Goal: Use online tool/utility: Utilize a website feature to perform a specific function

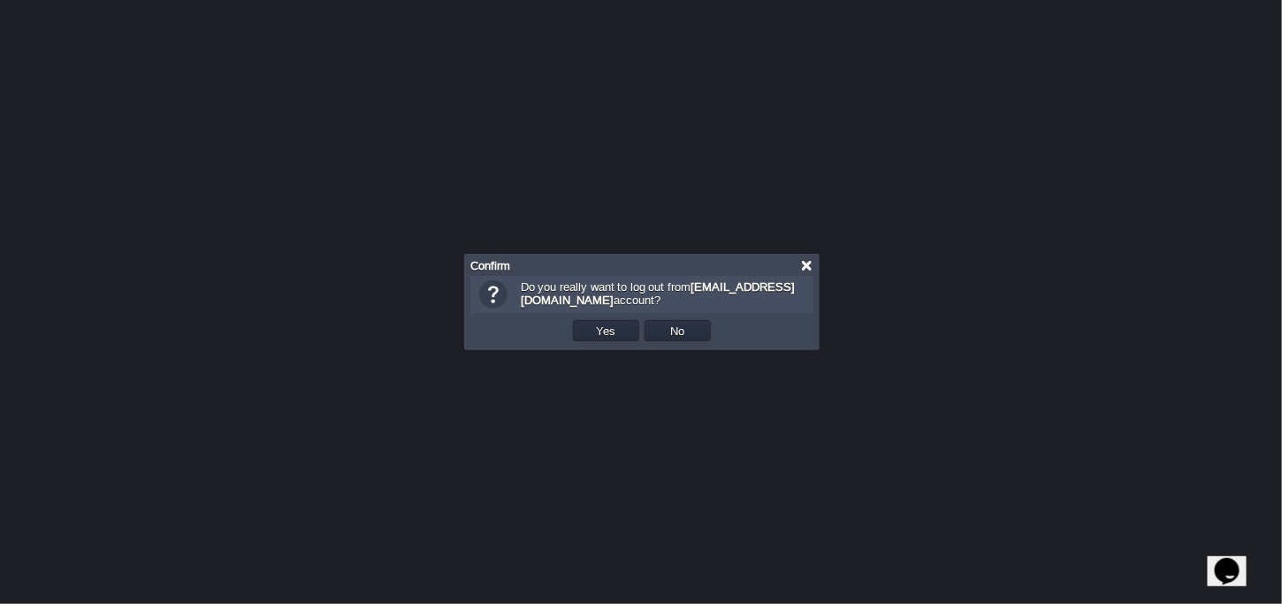
click at [810, 259] on div at bounding box center [806, 265] width 13 height 13
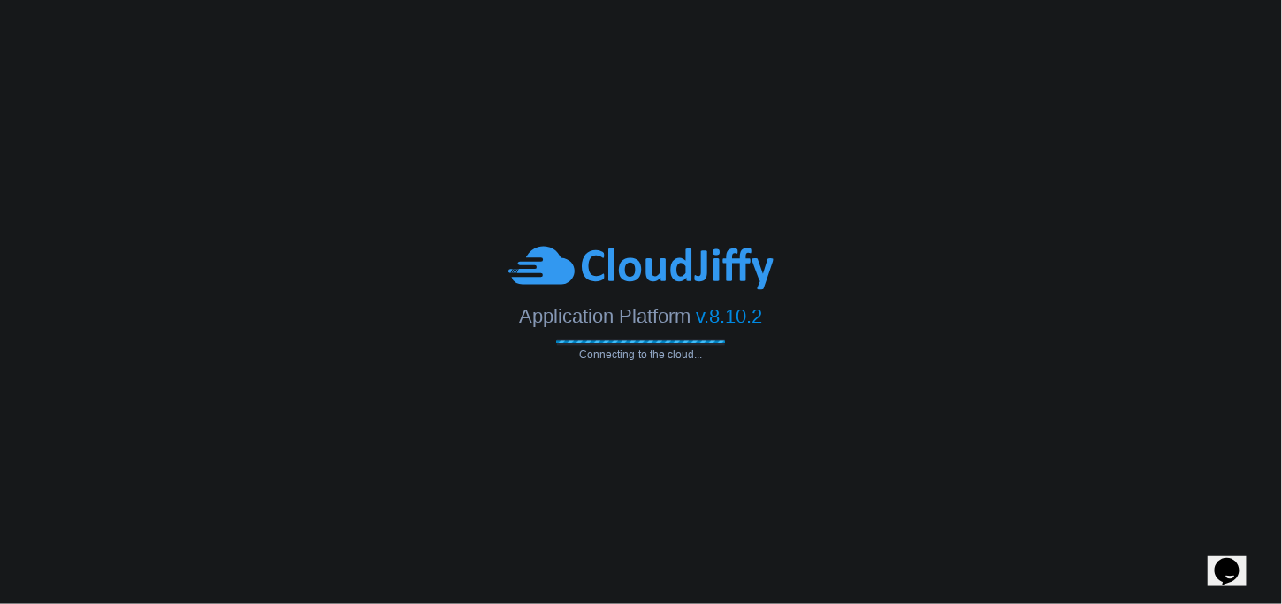
click at [203, 288] on div at bounding box center [641, 267] width 1282 height 49
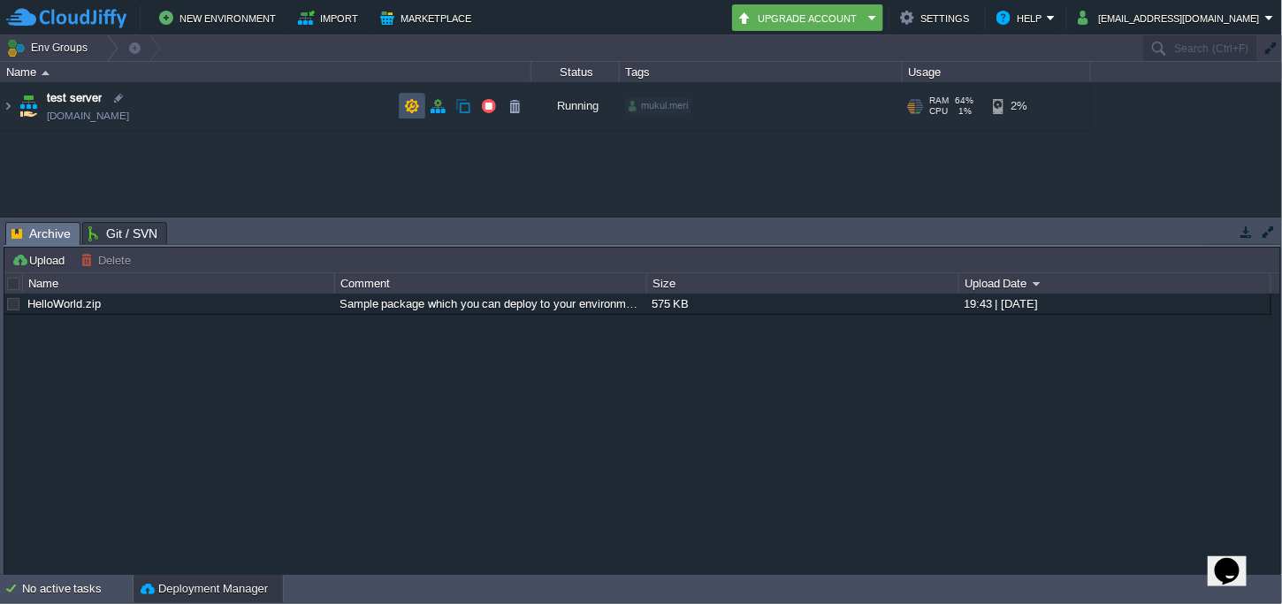
click at [415, 107] on button "button" at bounding box center [412, 106] width 16 height 16
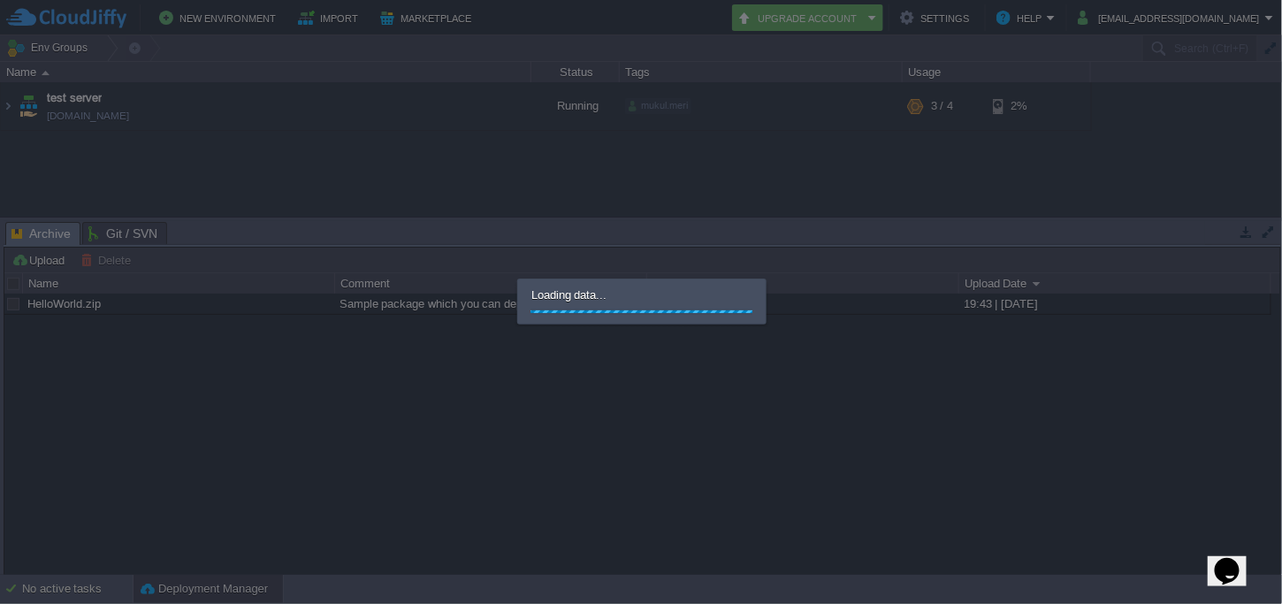
click at [415, 107] on div at bounding box center [641, 302] width 1283 height 604
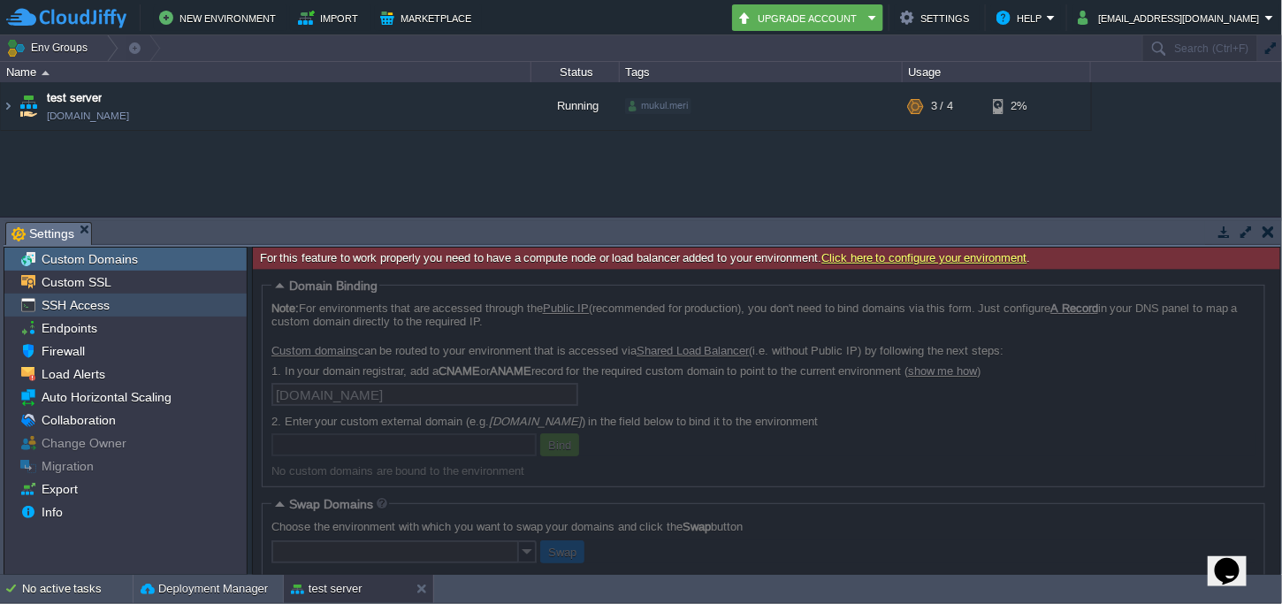
click at [78, 302] on span "SSH Access" at bounding box center [75, 305] width 74 height 16
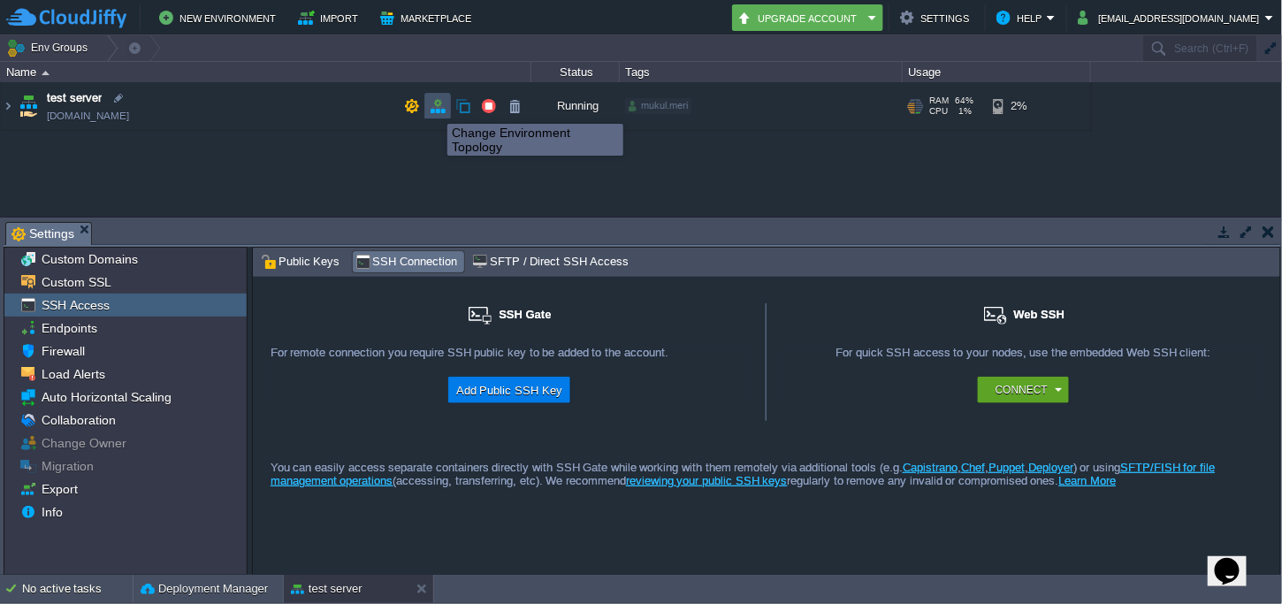
click at [434, 108] on button "button" at bounding box center [438, 106] width 16 height 16
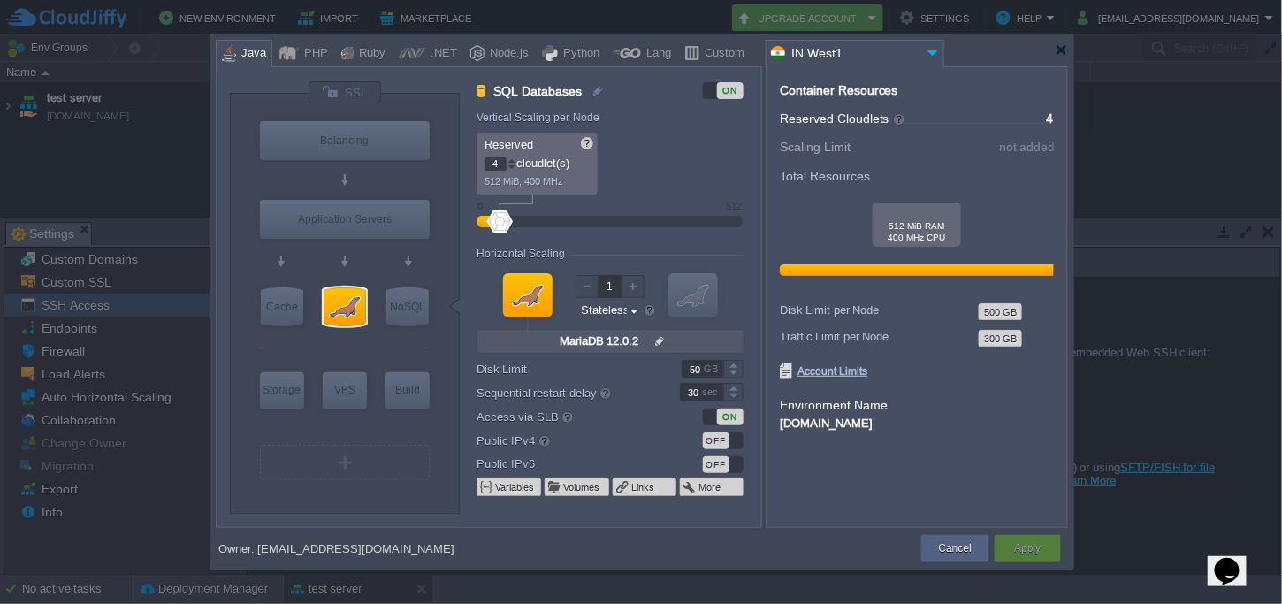
click at [608, 454] on form "Vertical Scaling per Node Reserved 4 cloudlet(s) 512 MiB, 400 MHz Scaling Limit…" at bounding box center [619, 319] width 284 height 416
click at [340, 310] on div at bounding box center [345, 306] width 42 height 39
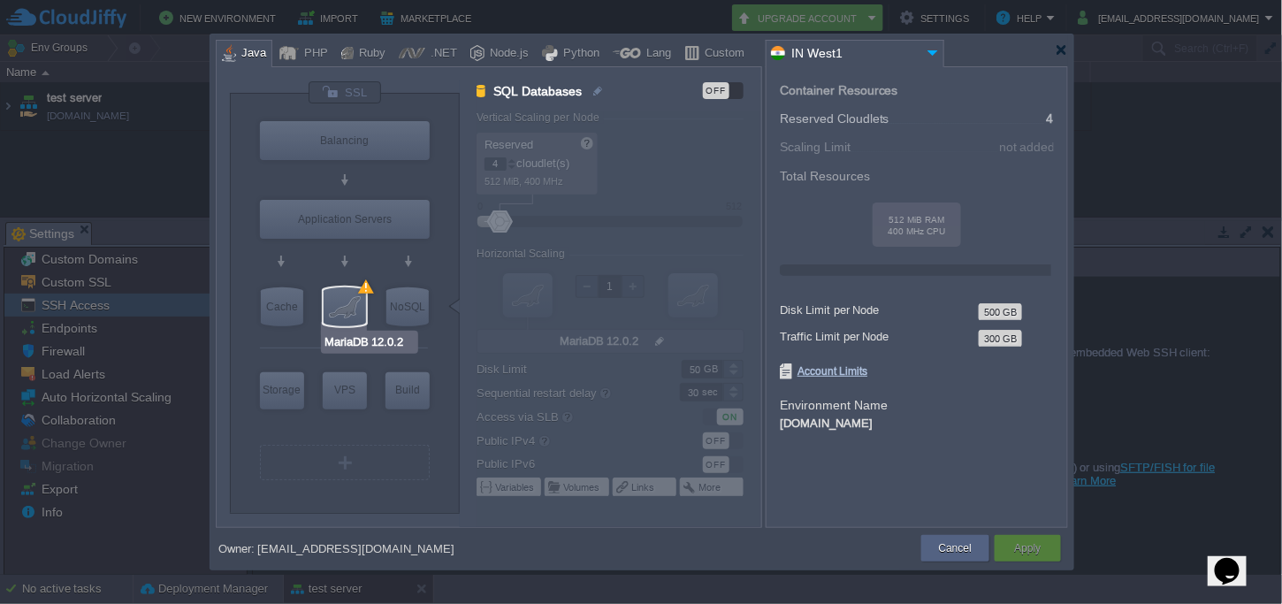
click at [340, 310] on div at bounding box center [345, 306] width 42 height 39
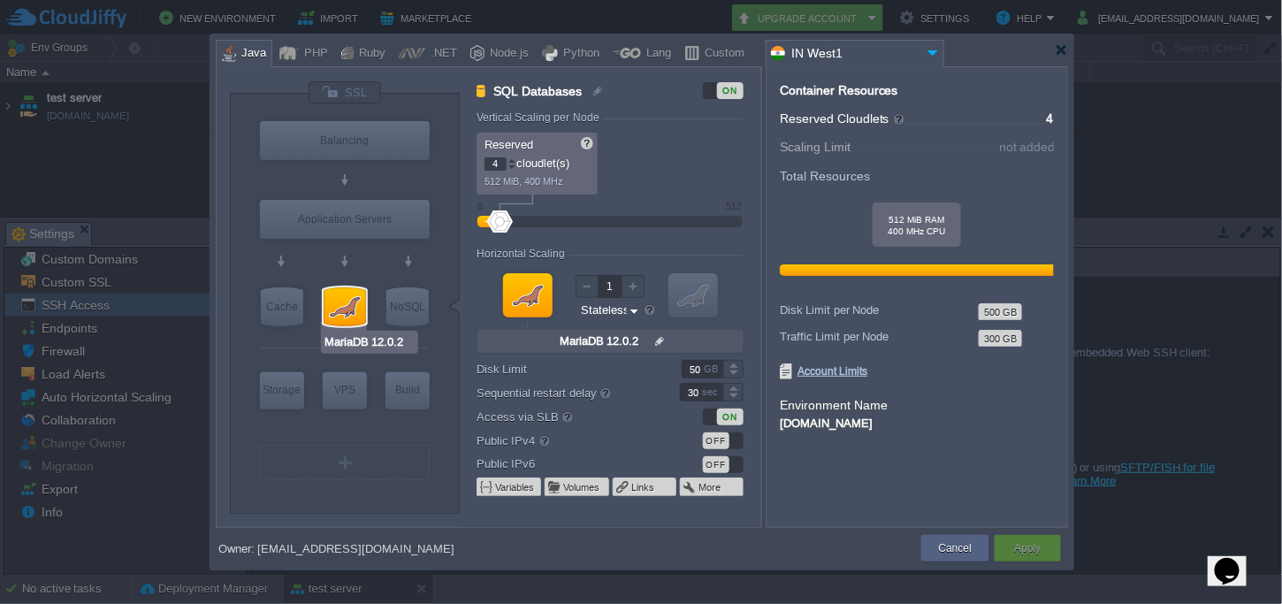
click at [340, 310] on div at bounding box center [345, 306] width 42 height 39
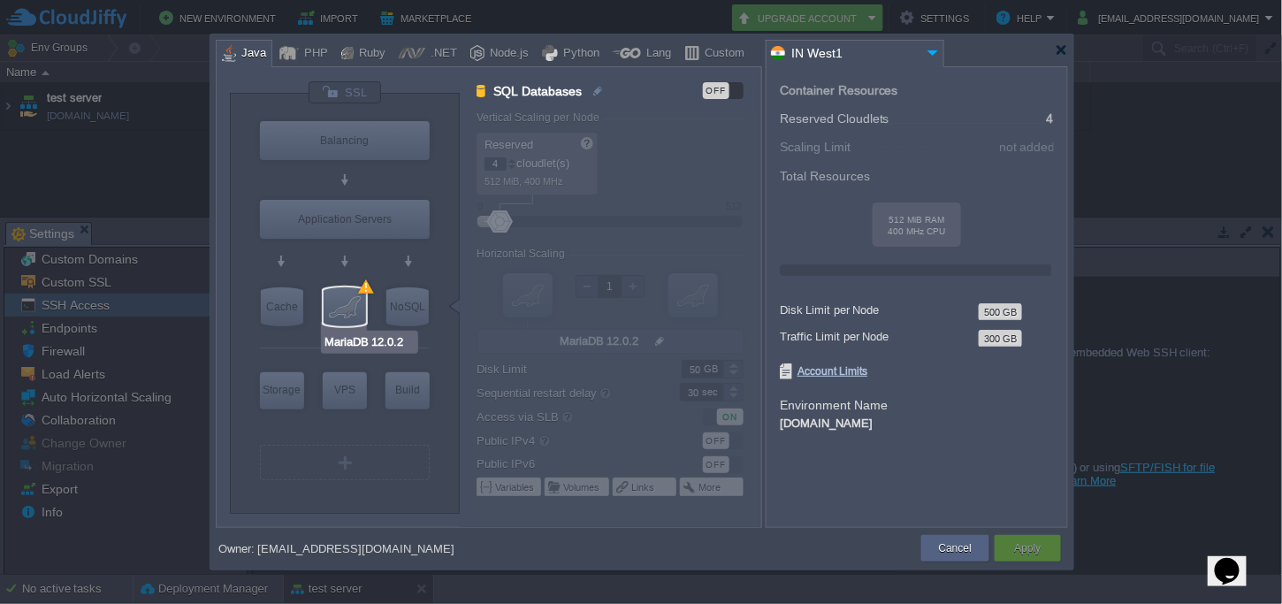
click at [340, 310] on div at bounding box center [345, 306] width 42 height 39
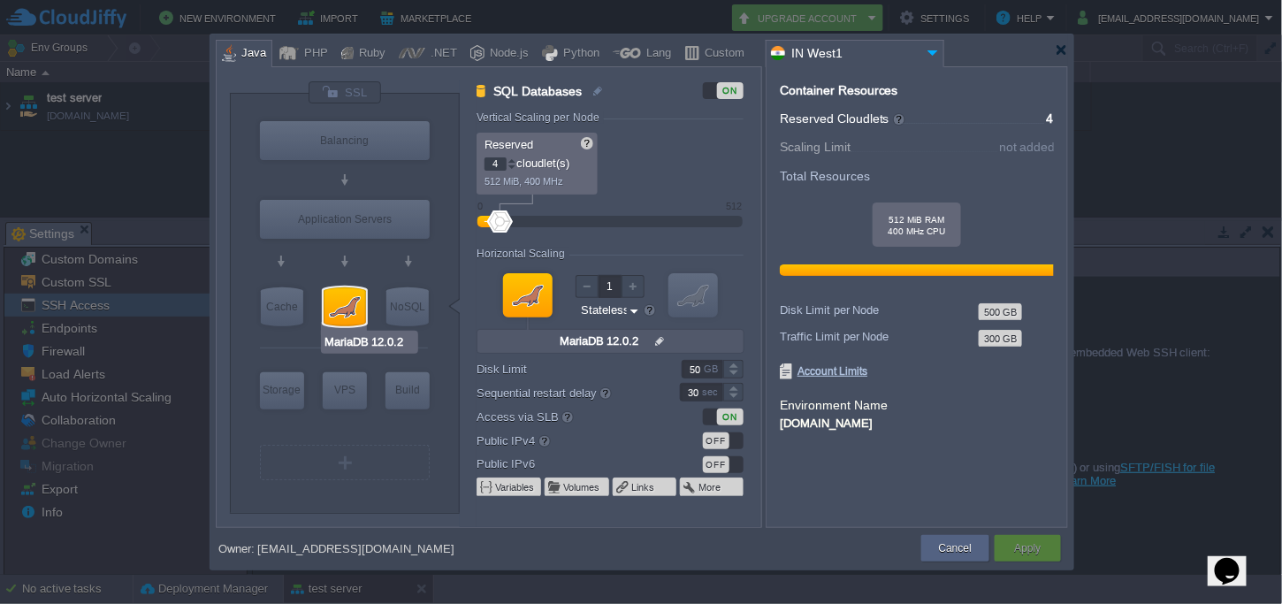
type input "Tomcat 11.0.11"
click at [1060, 50] on div at bounding box center [1061, 49] width 13 height 13
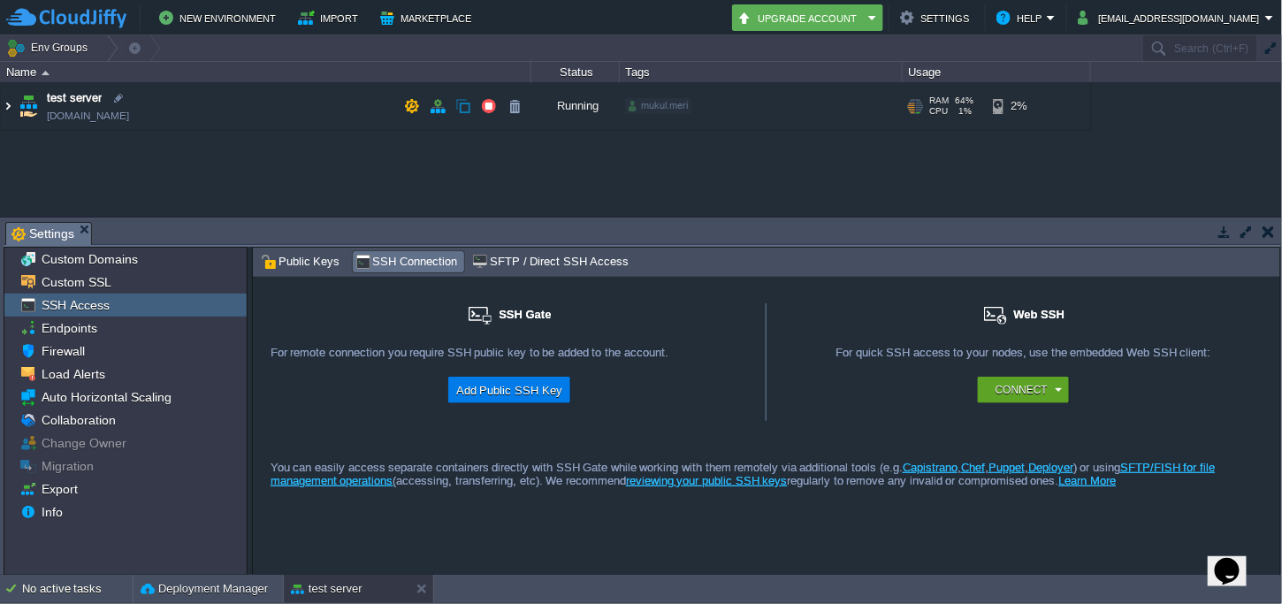
click at [5, 105] on img at bounding box center [8, 106] width 14 height 48
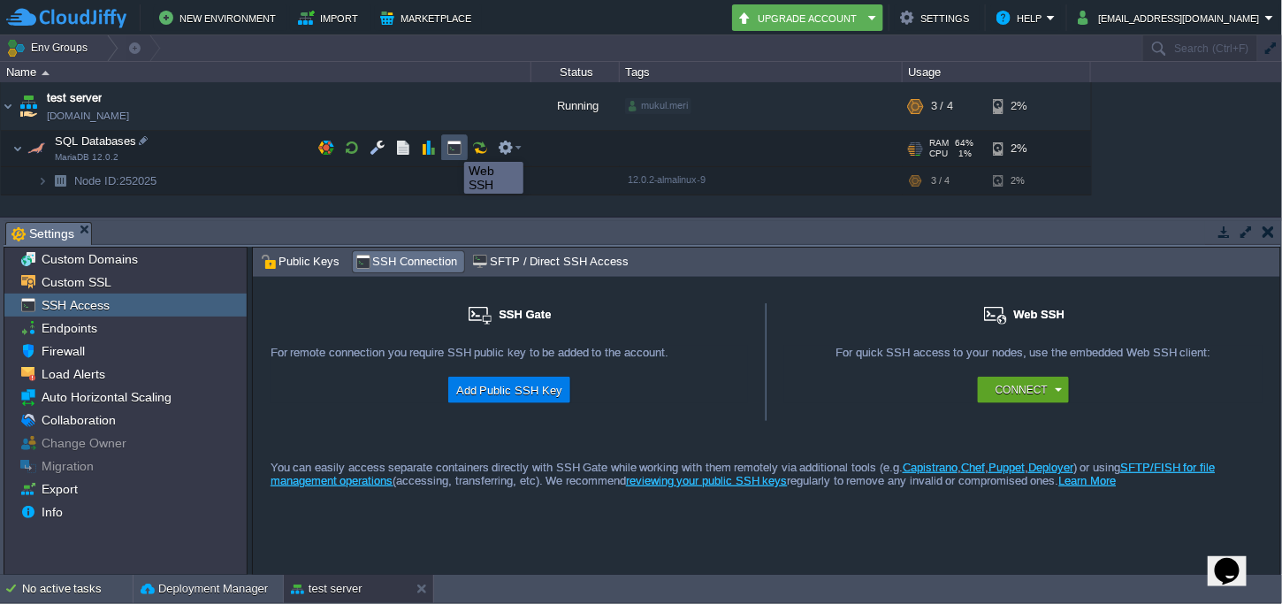
click at [451, 146] on button "button" at bounding box center [455, 148] width 16 height 16
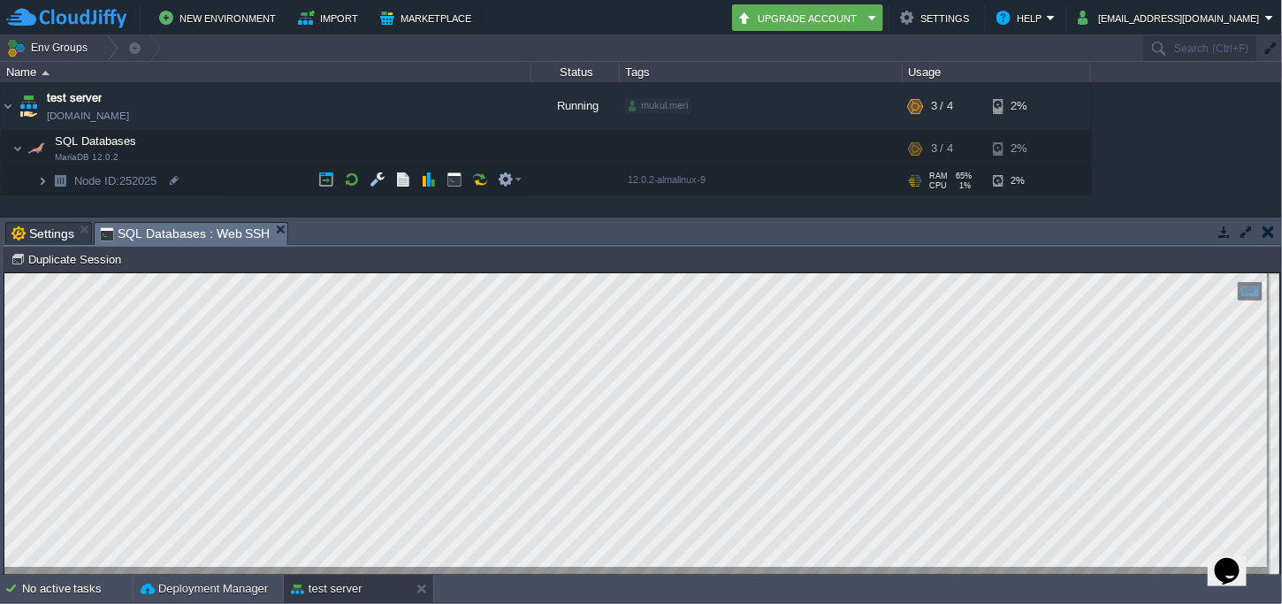
click at [43, 180] on img at bounding box center [42, 180] width 11 height 27
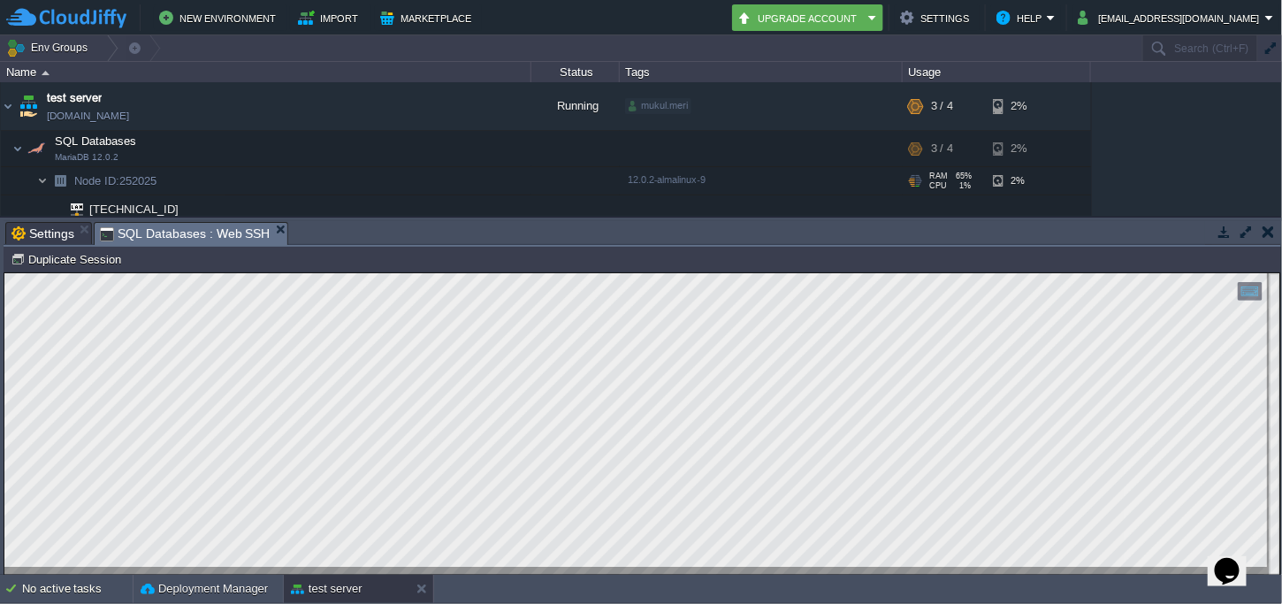
scroll to position [35, 0]
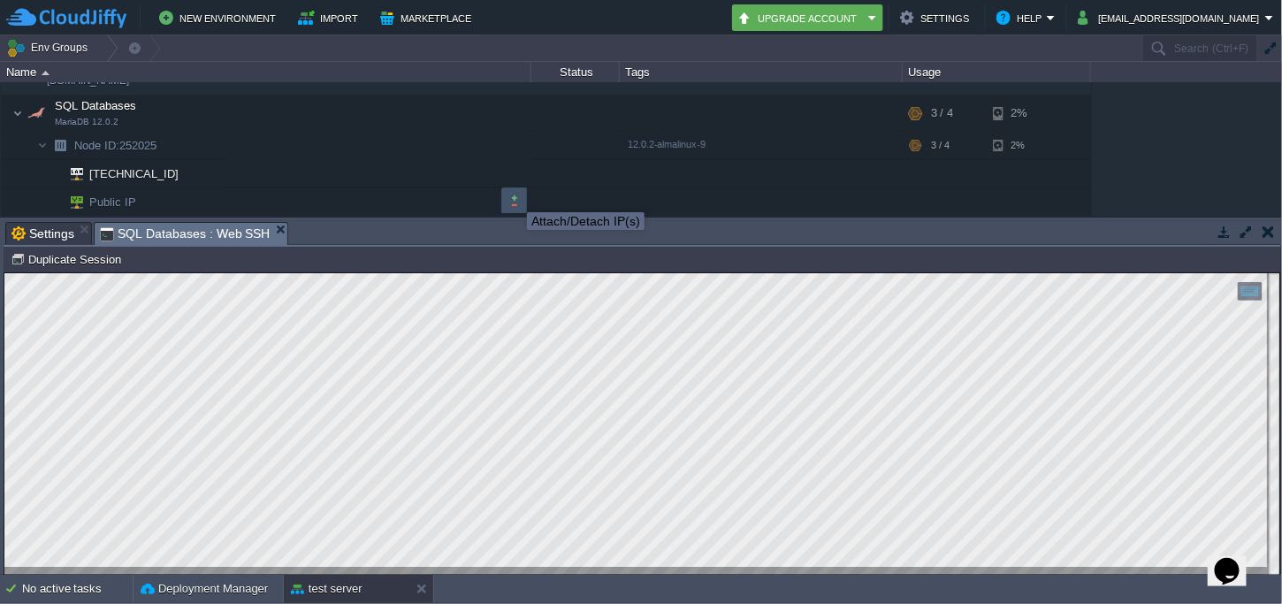
click at [514, 196] on button "button" at bounding box center [515, 201] width 16 height 16
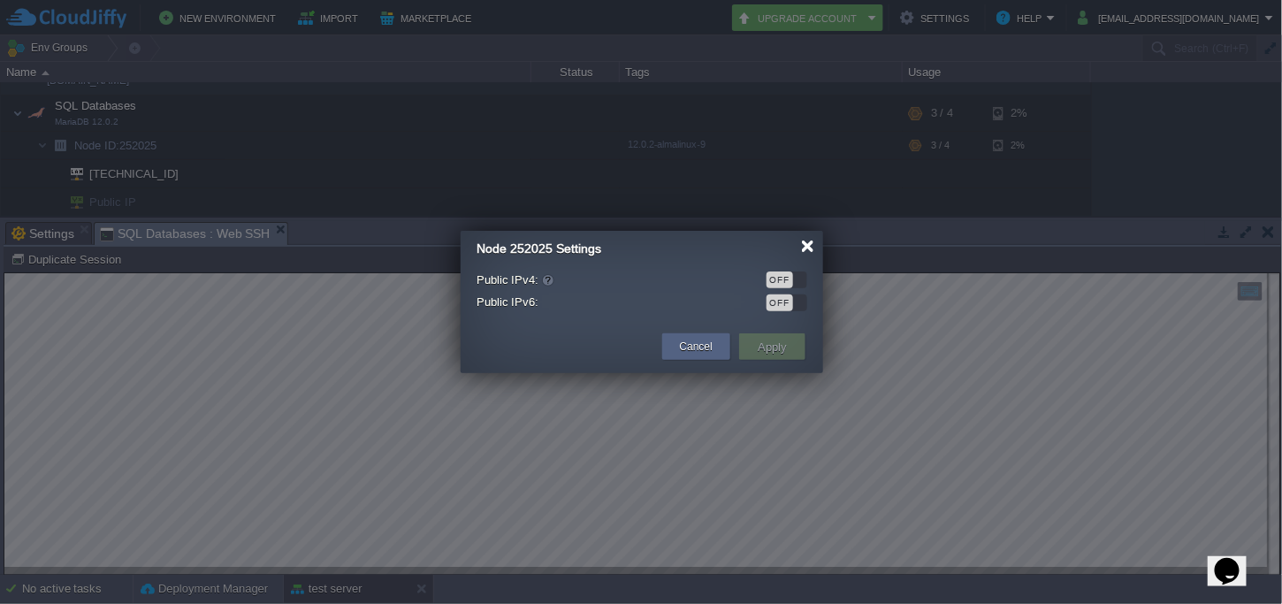
click at [808, 246] on div at bounding box center [807, 246] width 13 height 13
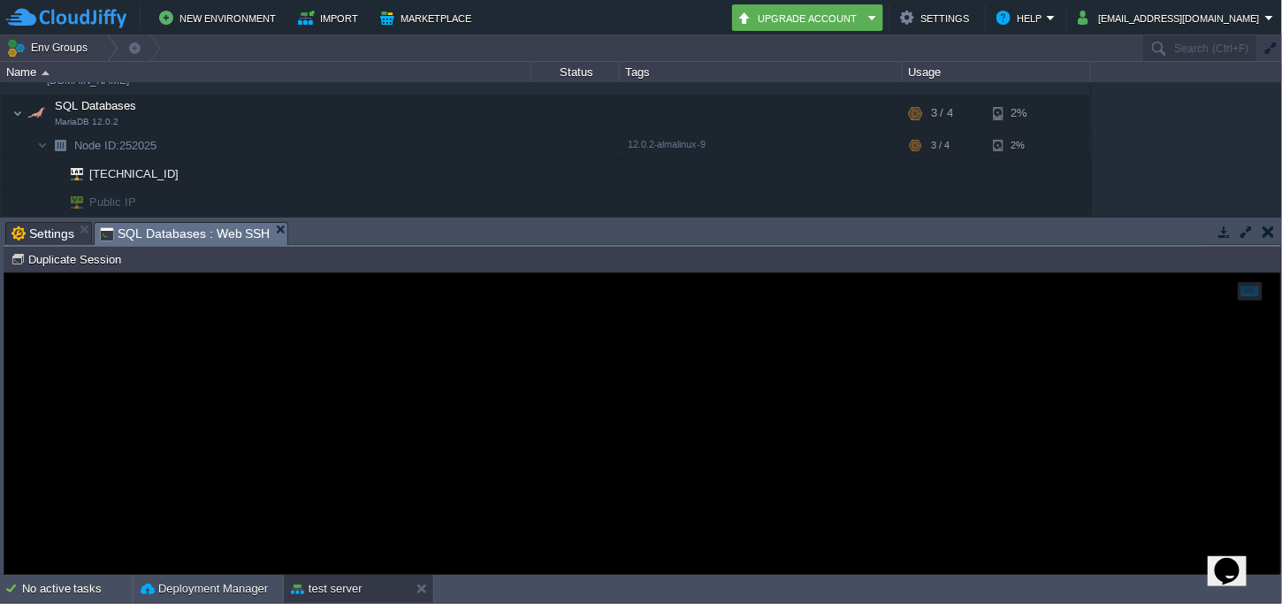
click at [319, 384] on body "New Environment Import Marketplace Bonus ₹0.00 Upgrade Account Settings Help jh…" at bounding box center [641, 302] width 1282 height 604
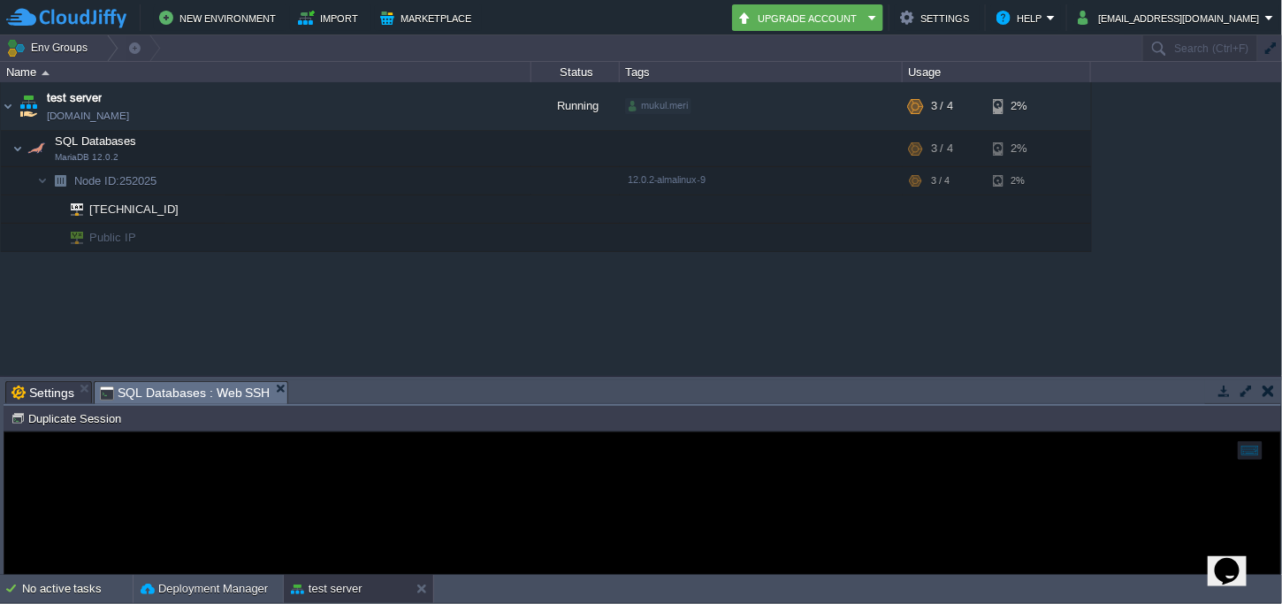
scroll to position [0, 0]
click at [509, 228] on button "button" at bounding box center [515, 236] width 16 height 16
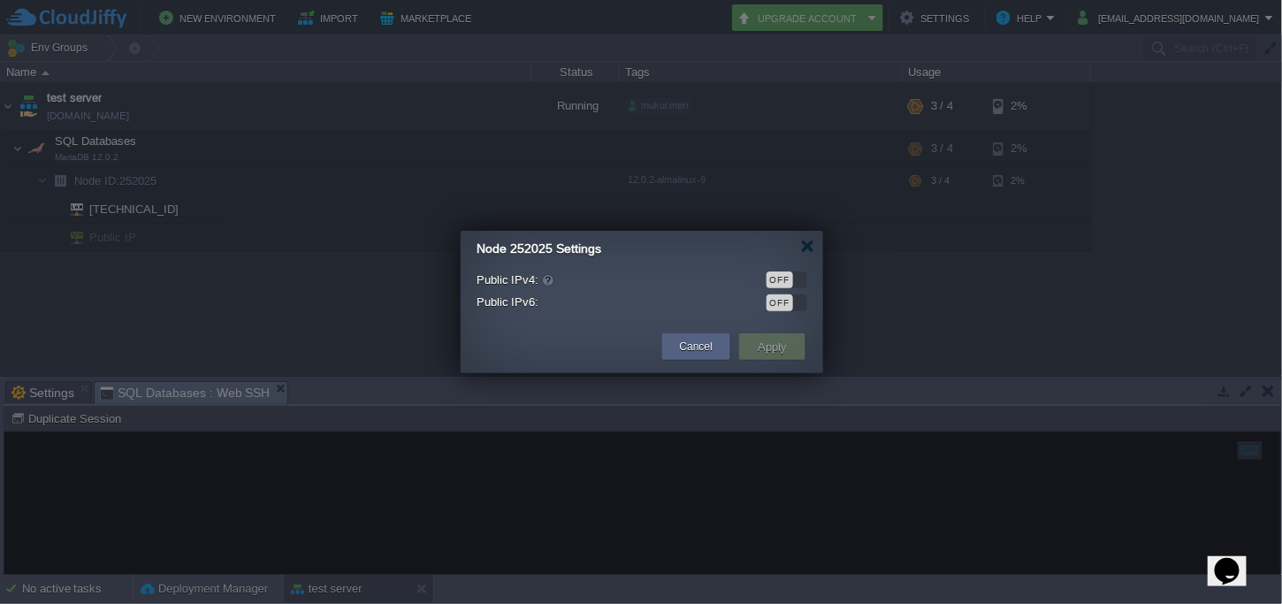
click at [784, 300] on div "OFF" at bounding box center [780, 303] width 27 height 17
click at [784, 300] on div "ON" at bounding box center [794, 303] width 27 height 17
click at [785, 285] on div "OFF" at bounding box center [780, 280] width 27 height 17
click at [778, 356] on button "Apply" at bounding box center [773, 346] width 40 height 21
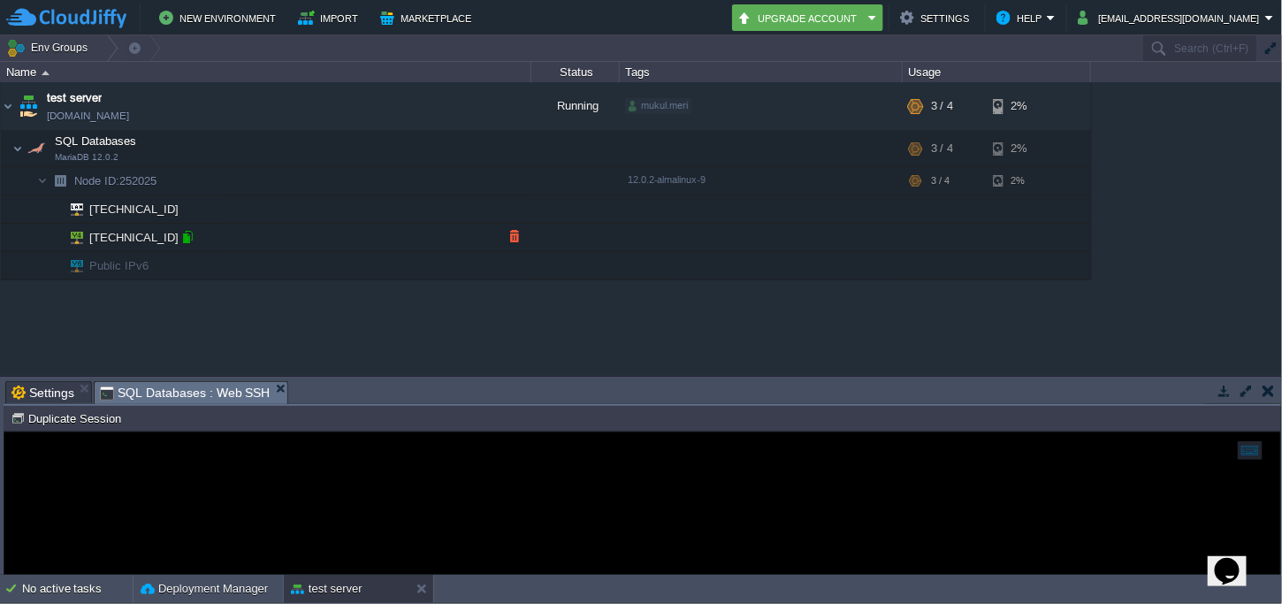
click at [186, 232] on div at bounding box center [188, 237] width 16 height 16
click at [190, 241] on div at bounding box center [188, 237] width 16 height 16
